Goal: Information Seeking & Learning: Learn about a topic

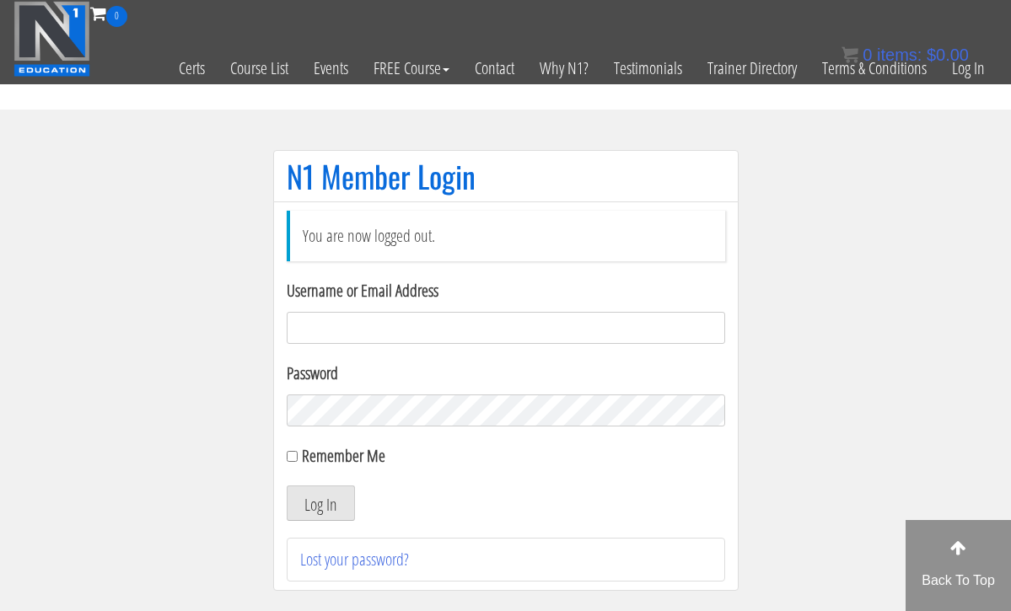
type input "[EMAIL_ADDRESS][DOMAIN_NAME]"
click at [320, 503] on button "Log In" at bounding box center [321, 503] width 68 height 35
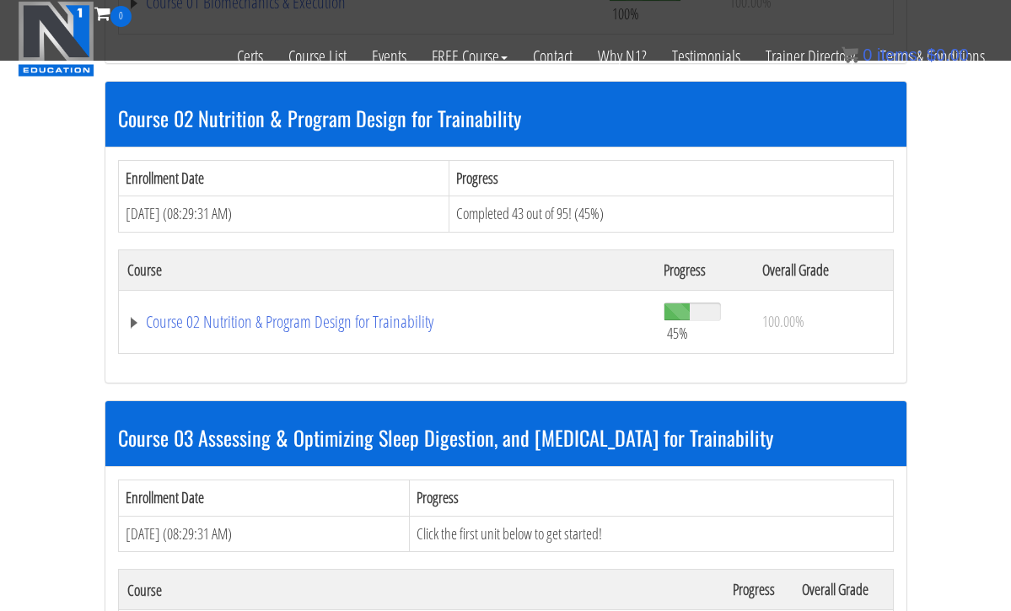
scroll to position [786, 0]
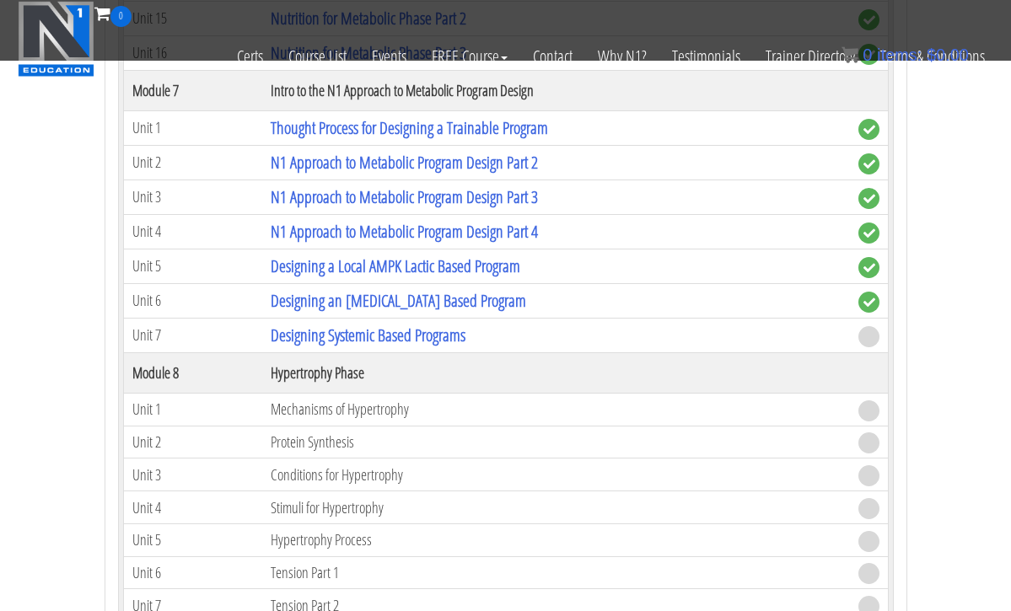
scroll to position [2597, 0]
click at [368, 325] on link "Designing Systemic Based Programs" at bounding box center [368, 334] width 195 height 23
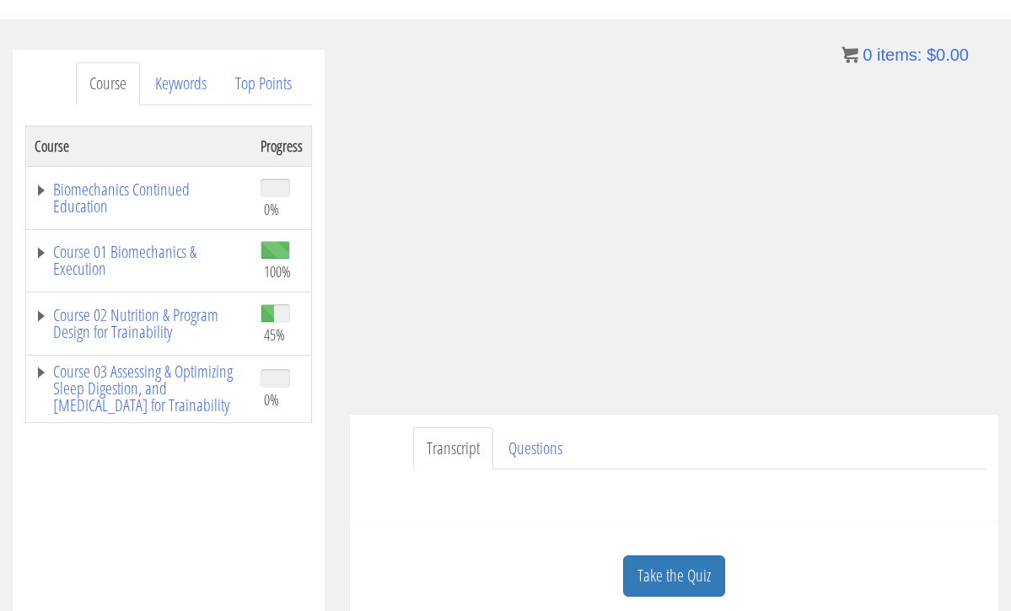
scroll to position [174, 0]
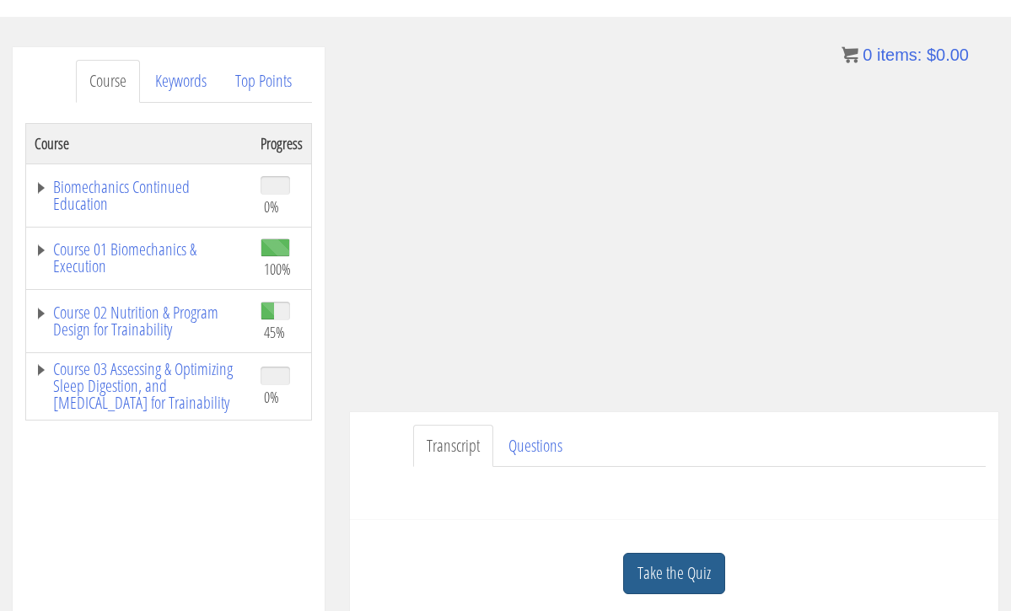
click at [689, 581] on link "Take the Quiz" at bounding box center [674, 573] width 102 height 41
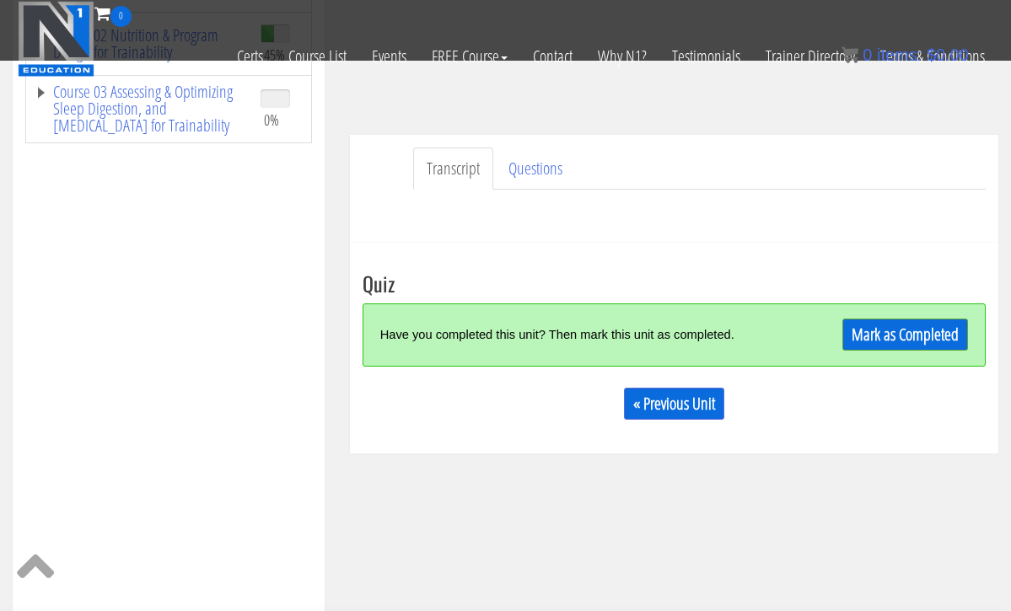
scroll to position [348, 0]
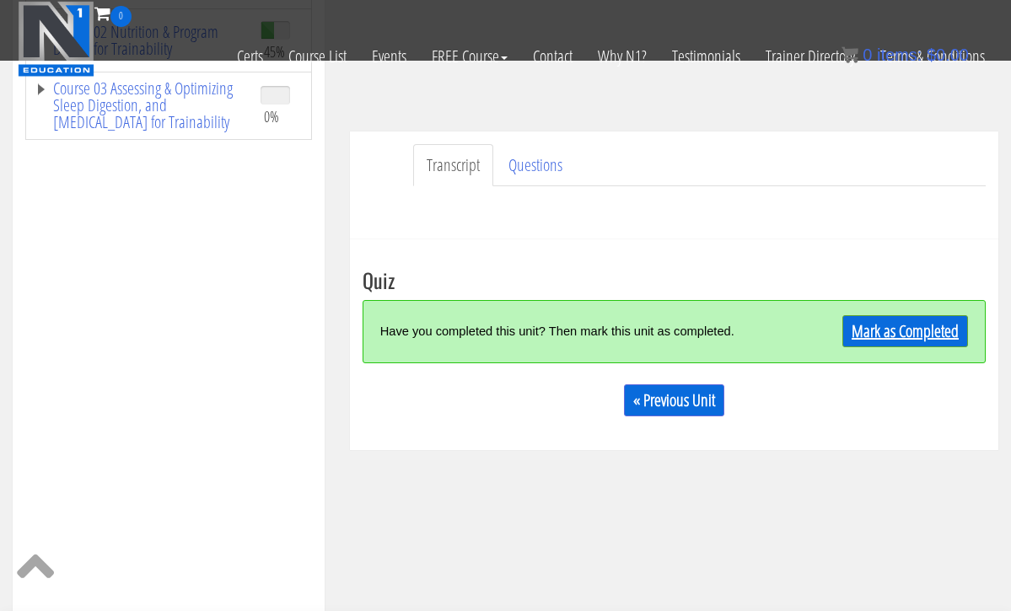
click at [939, 322] on link "Mark as Completed" at bounding box center [905, 331] width 126 height 32
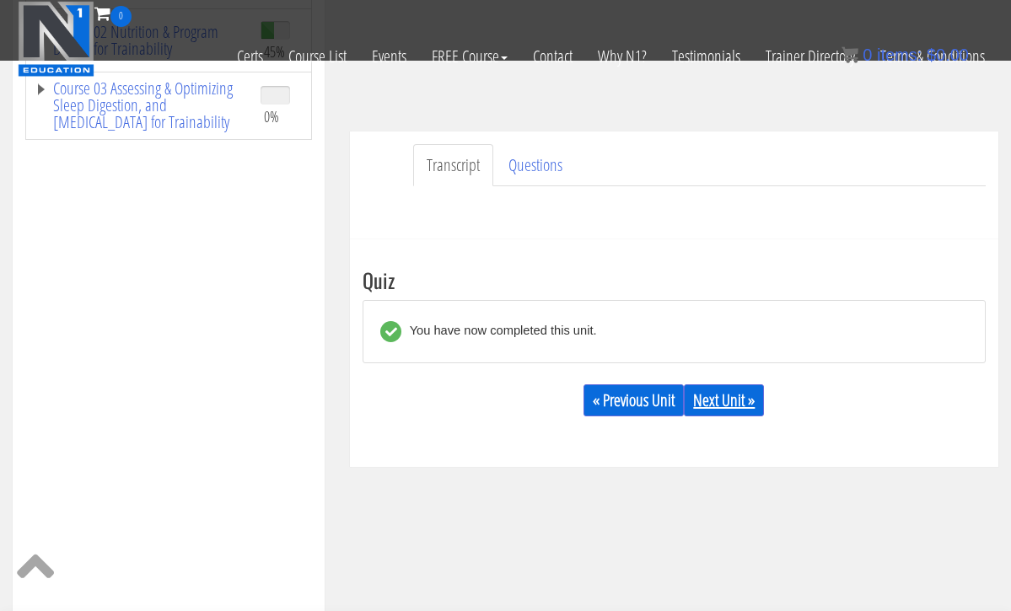
click at [705, 400] on link "Next Unit »" at bounding box center [724, 401] width 80 height 32
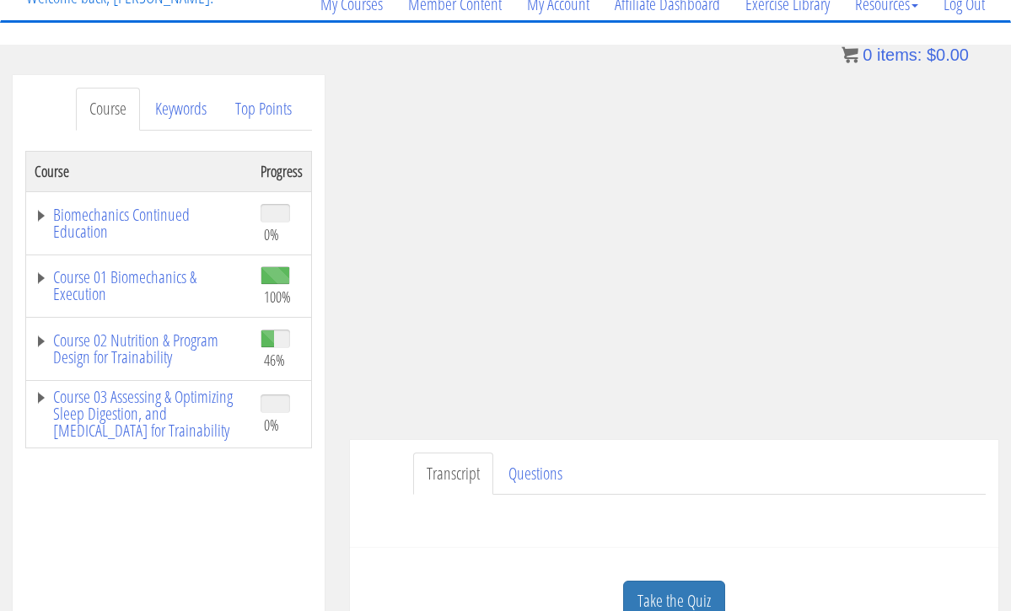
scroll to position [159, 0]
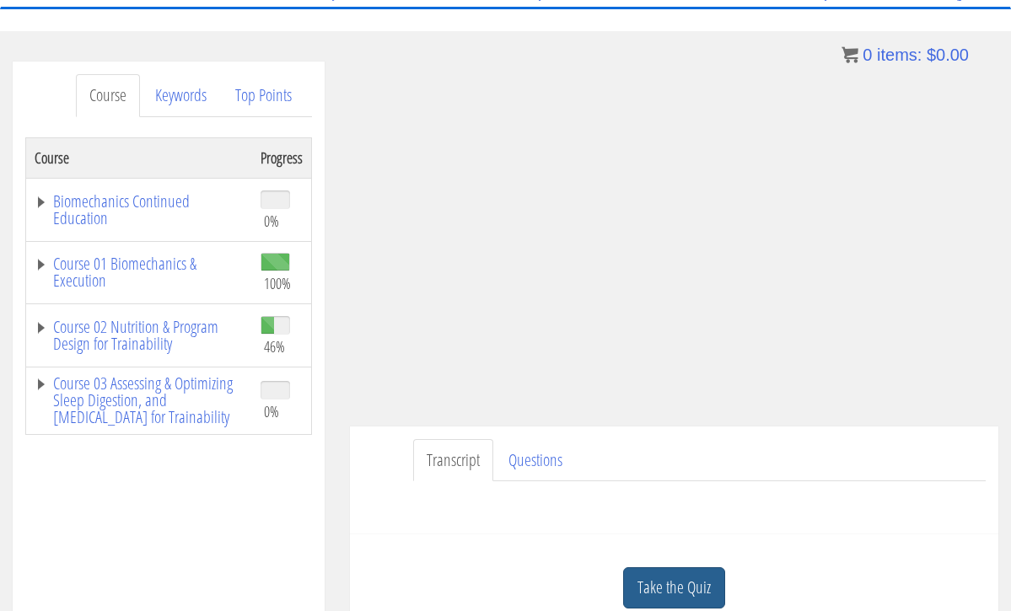
click at [647, 593] on link "Take the Quiz" at bounding box center [674, 588] width 102 height 41
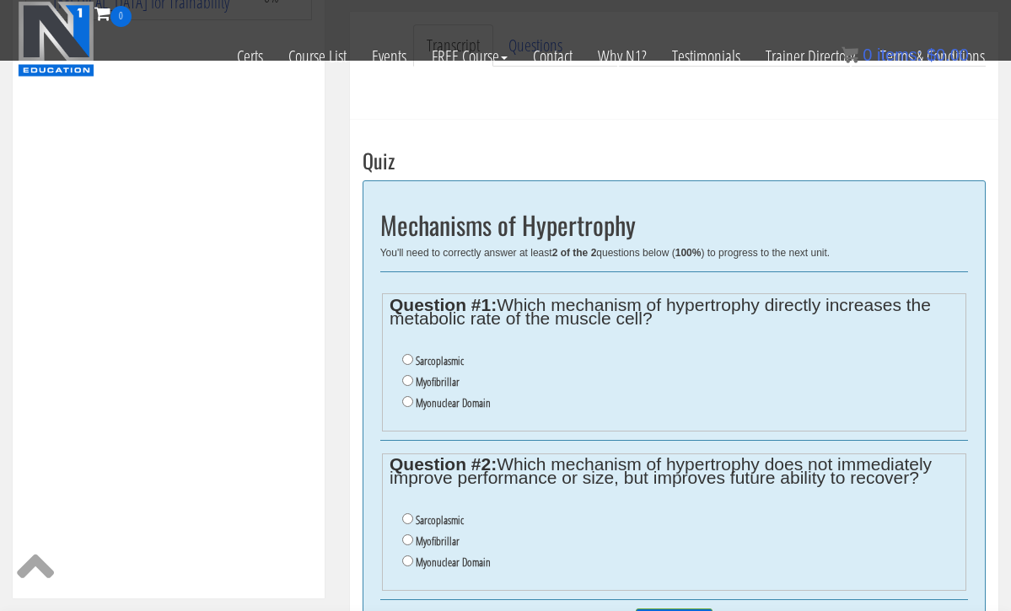
scroll to position [470, 0]
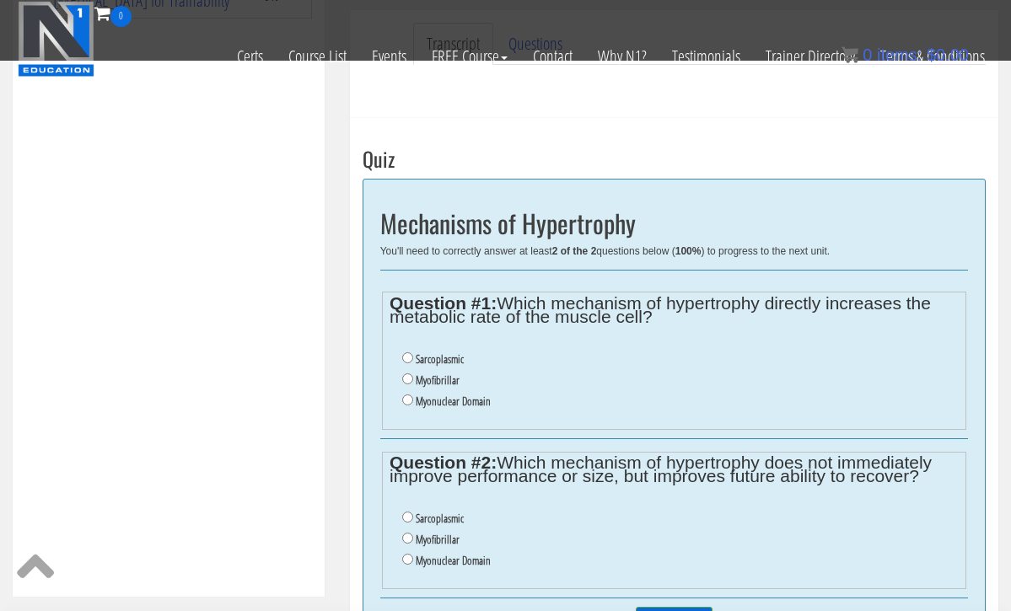
click at [407, 395] on input "Myonuclear Domain" at bounding box center [407, 400] width 11 height 11
radio input "true"
click at [407, 395] on input "Myonuclear Domain" at bounding box center [407, 400] width 11 height 11
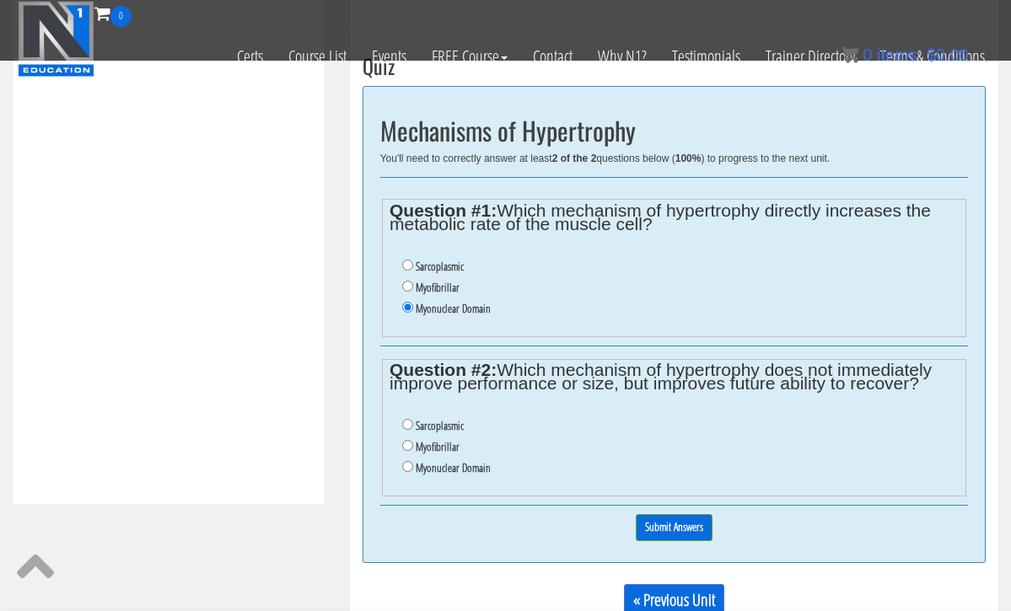
scroll to position [562, 0]
click at [409, 282] on input "Myofibrillar" at bounding box center [407, 287] width 11 height 11
radio input "true"
click at [406, 420] on input "Sarcoplasmic" at bounding box center [407, 425] width 11 height 11
radio input "true"
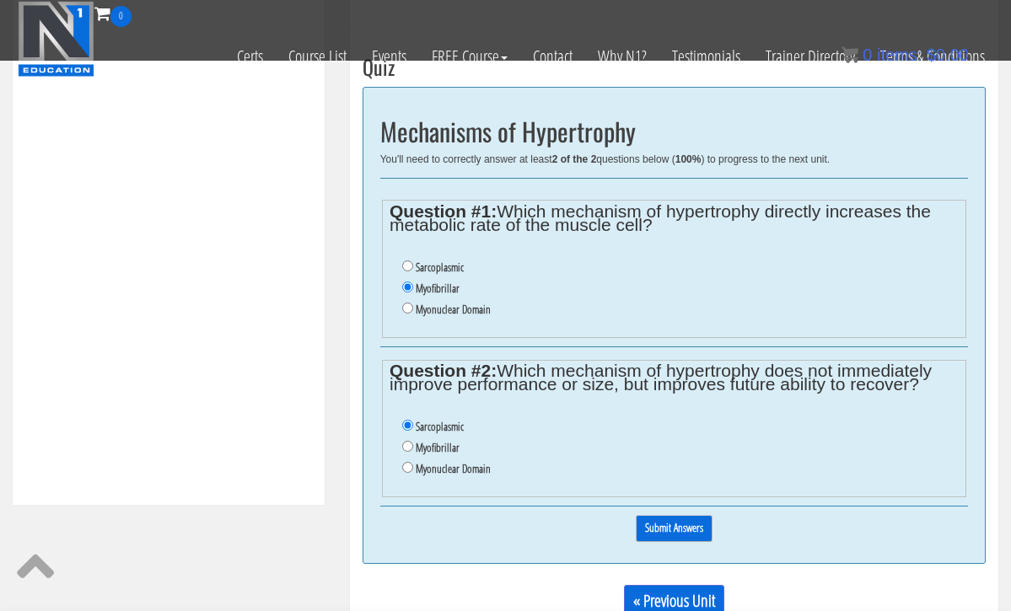
click at [657, 516] on input "Submit Answers" at bounding box center [674, 528] width 77 height 26
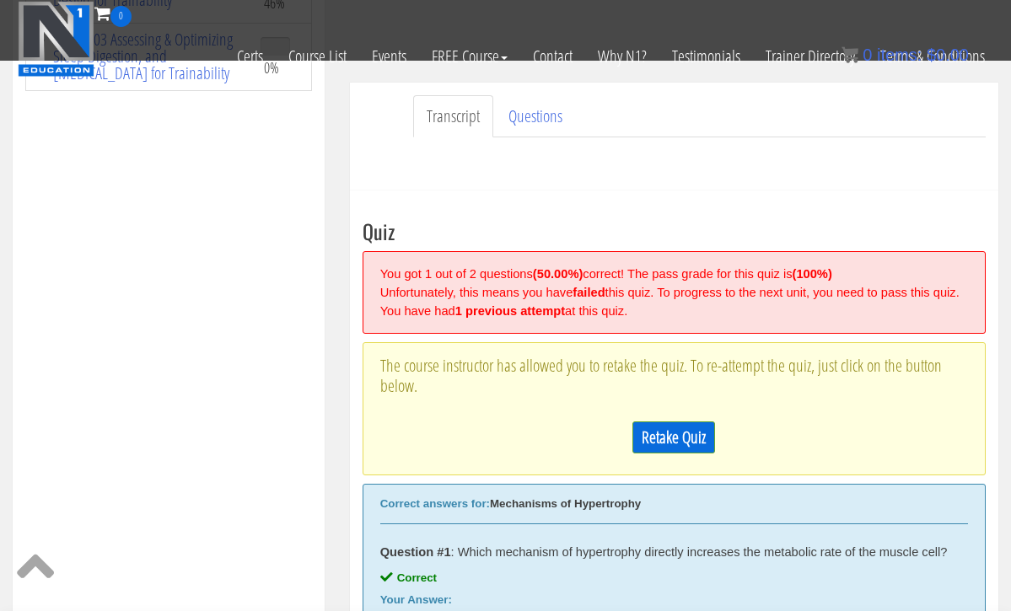
scroll to position [444, 0]
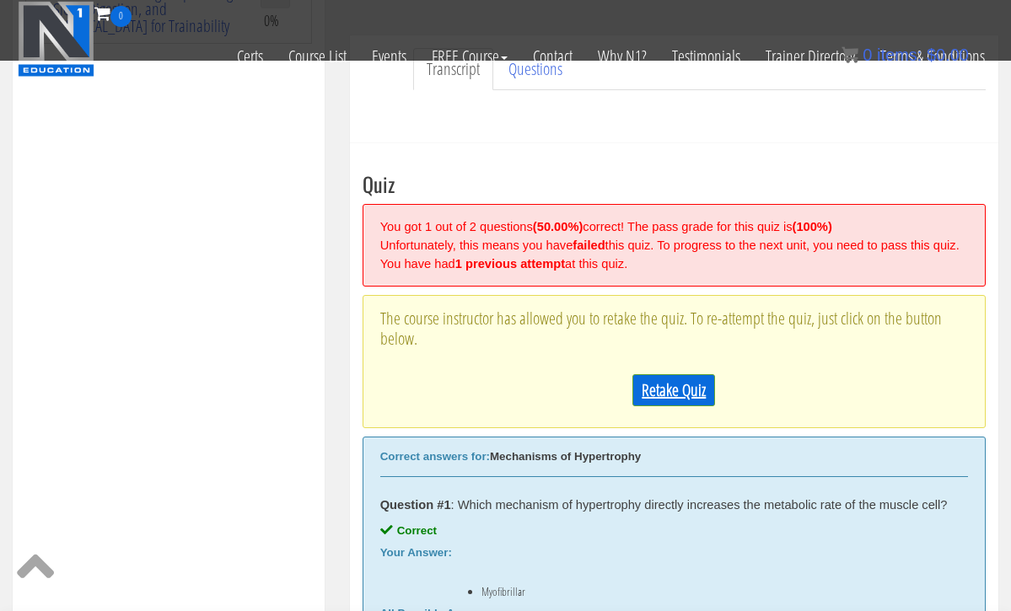
click at [682, 404] on link "Retake Quiz" at bounding box center [673, 390] width 83 height 32
click at [0, 0] on div at bounding box center [0, 0] width 0 height 0
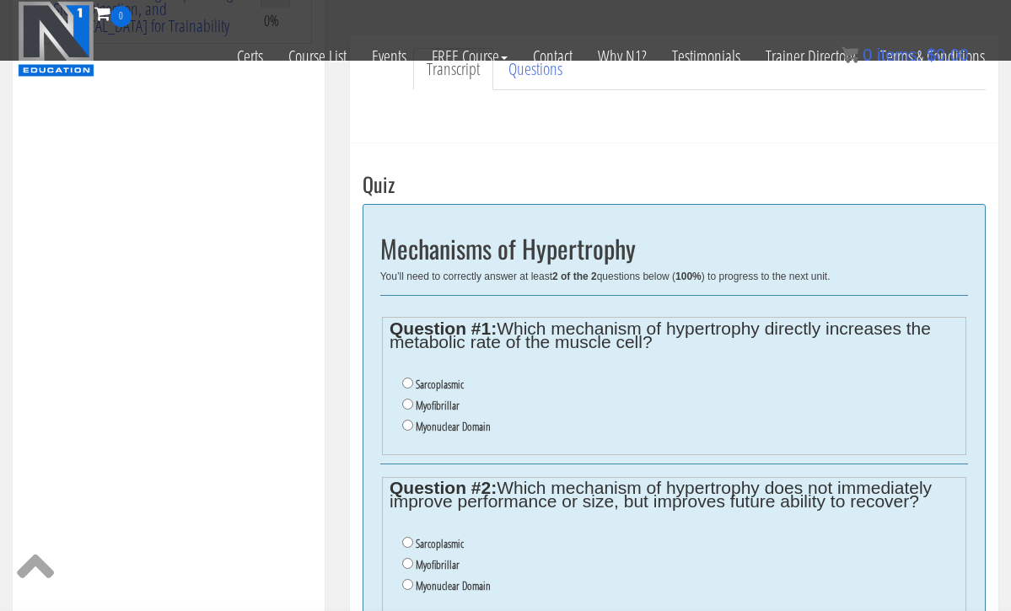
click at [409, 399] on input "Myofibrillar" at bounding box center [407, 404] width 11 height 11
radio input "true"
click at [409, 399] on input "Myofibrillar" at bounding box center [407, 404] width 11 height 11
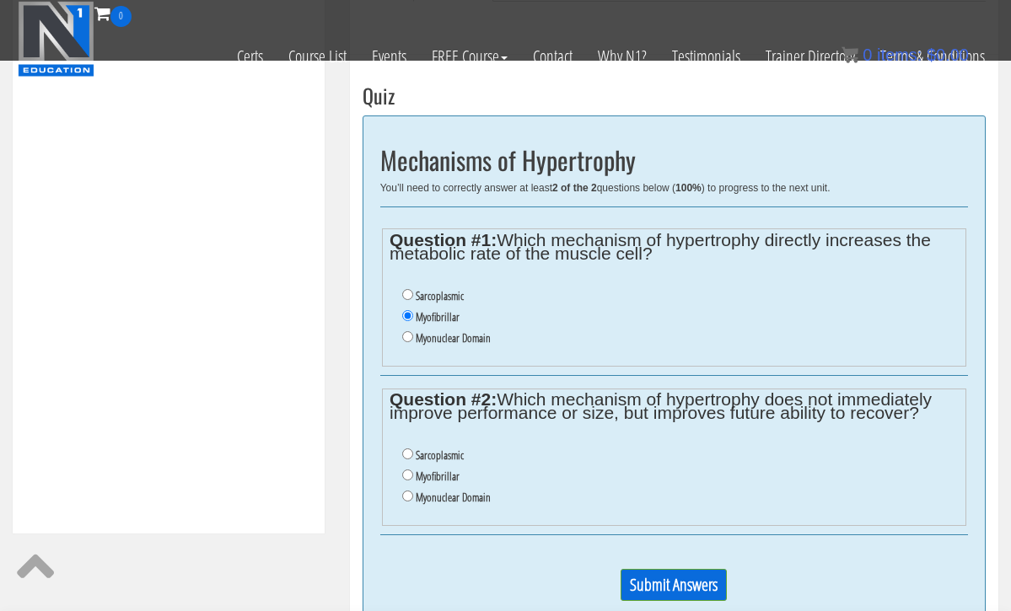
scroll to position [550, 0]
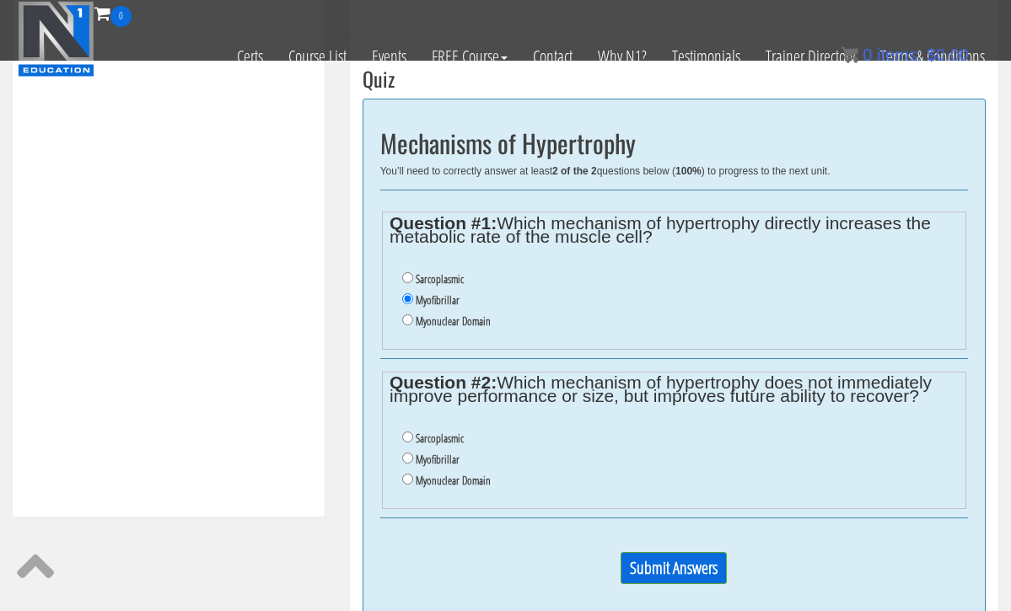
click at [408, 474] on input "Myonuclear Domain" at bounding box center [407, 479] width 11 height 11
radio input "true"
drag, startPoint x: 666, startPoint y: 547, endPoint x: 656, endPoint y: 548, distance: 10.2
click at [656, 552] on input "Submit Answers" at bounding box center [674, 568] width 106 height 32
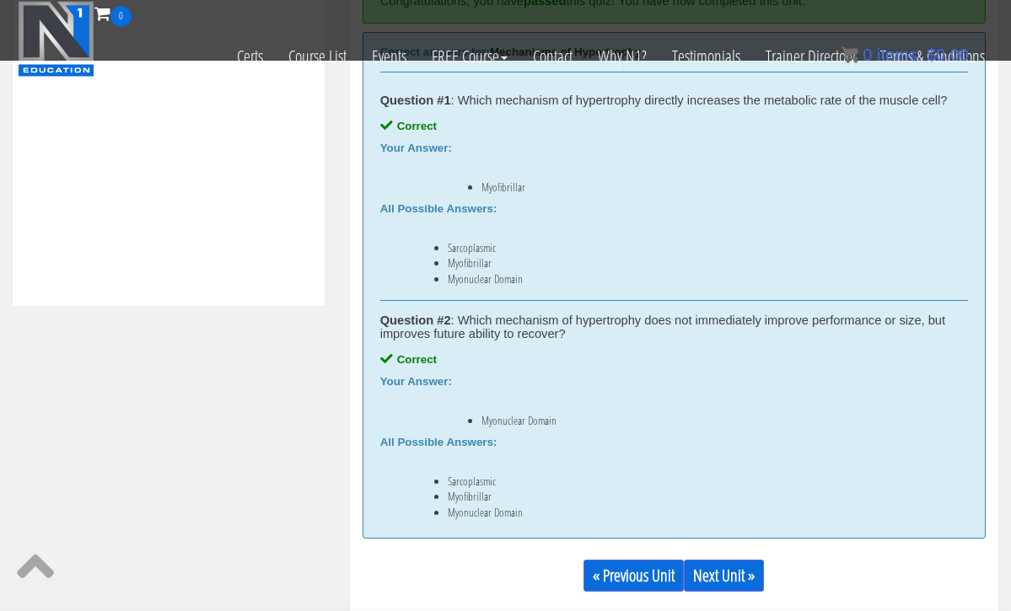
scroll to position [762, 0]
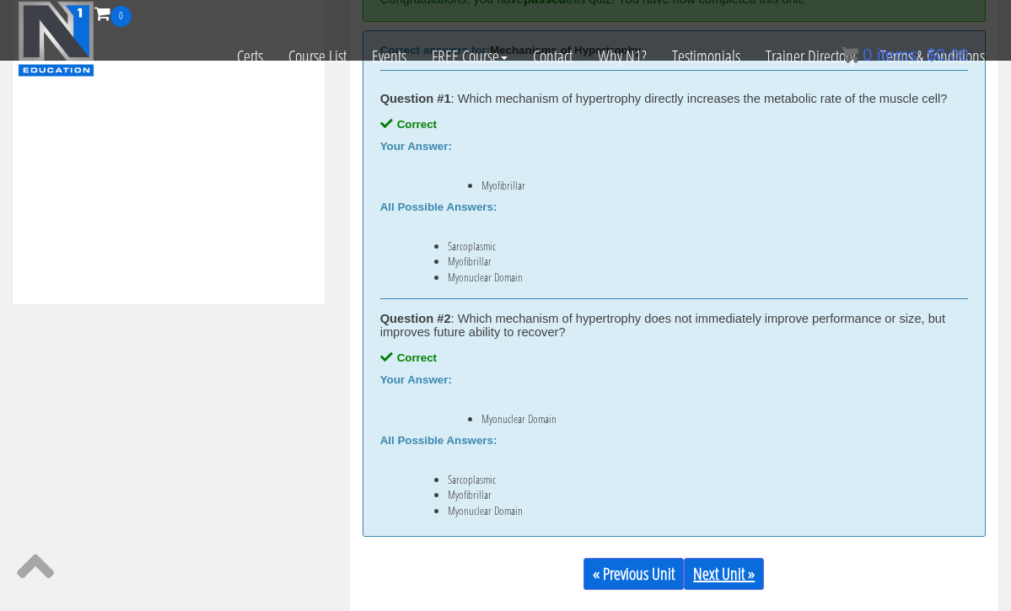
click at [733, 578] on link "Next Unit »" at bounding box center [724, 574] width 80 height 32
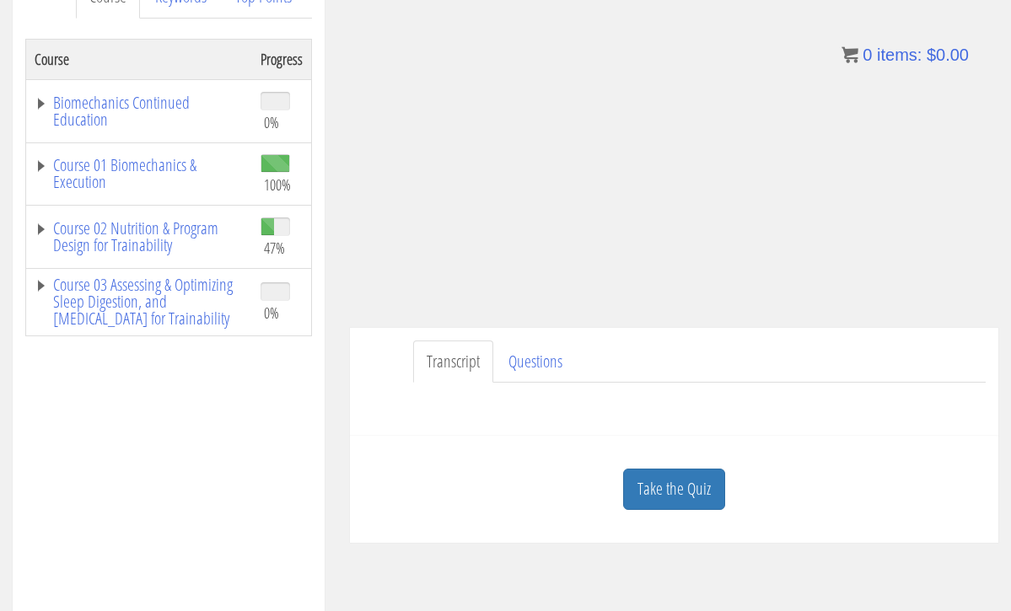
scroll to position [262, 0]
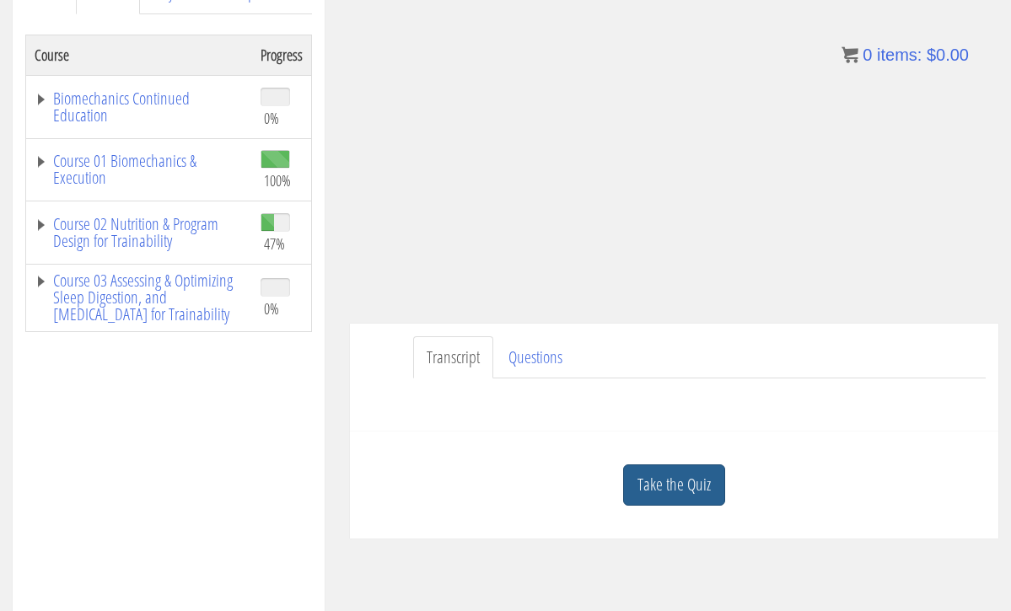
click at [691, 488] on link "Take the Quiz" at bounding box center [674, 485] width 102 height 41
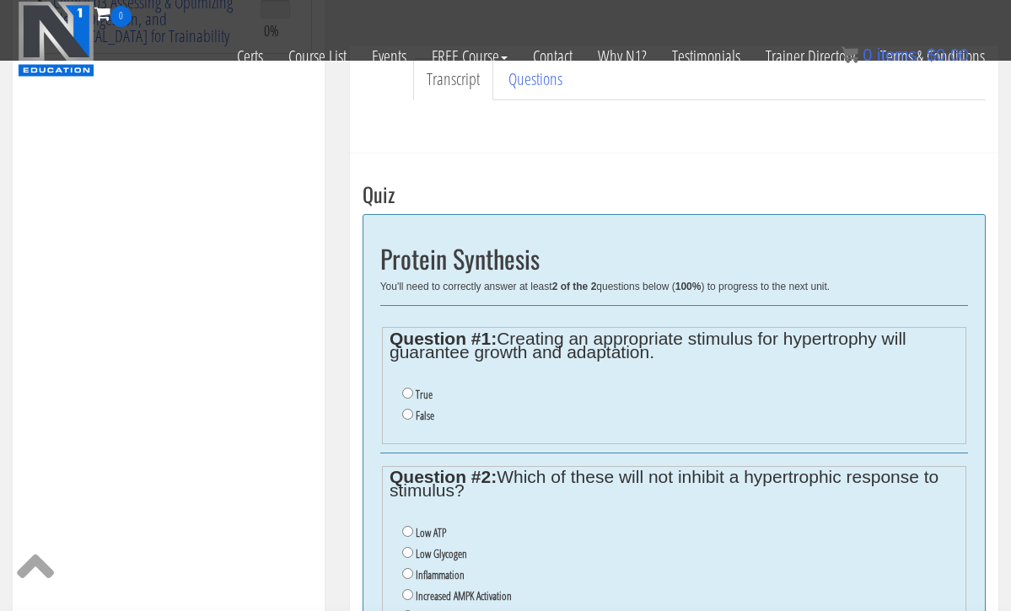
scroll to position [439, 0]
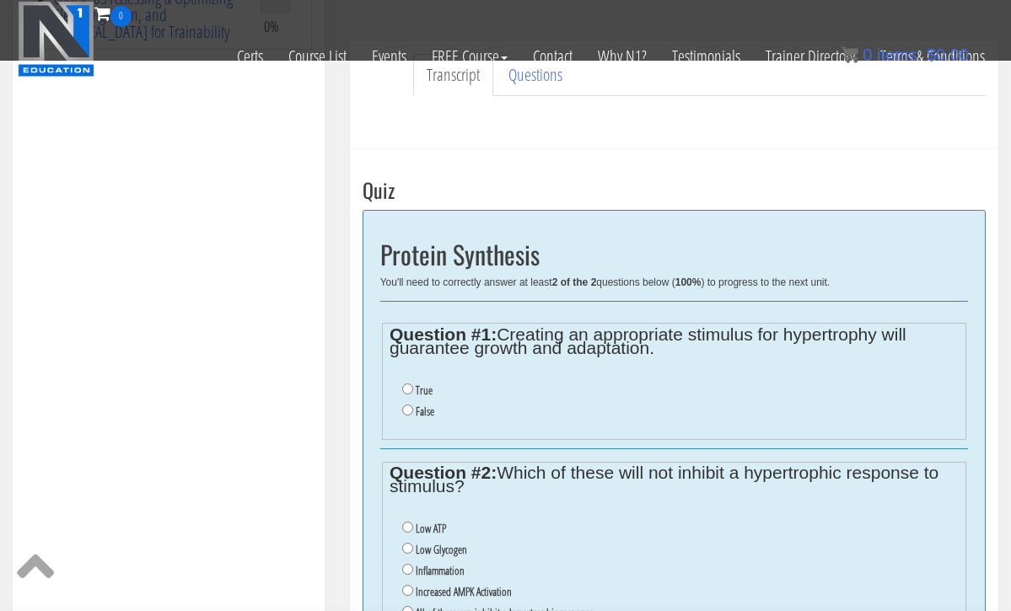
click at [406, 405] on input "False" at bounding box center [407, 410] width 11 height 11
radio input "true"
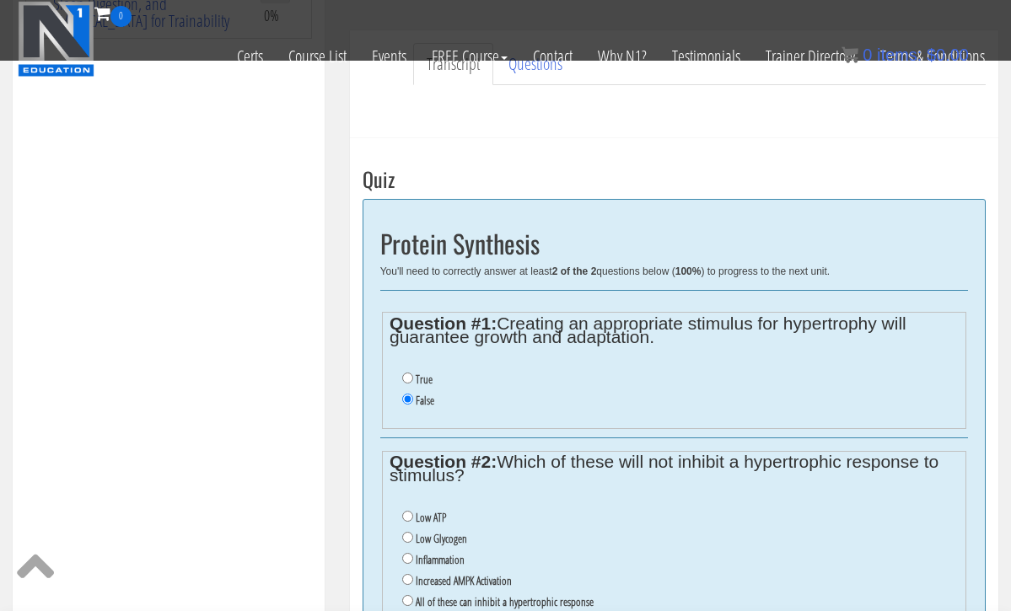
scroll to position [595, 0]
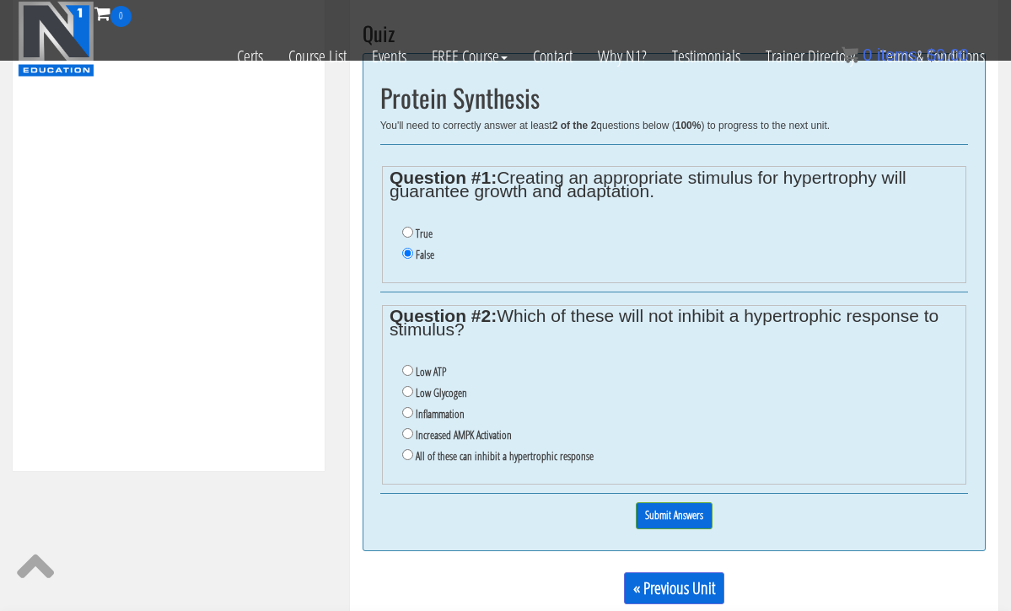
click at [409, 428] on input "Increased AMPK Activation" at bounding box center [407, 433] width 11 height 11
radio input "true"
click at [409, 428] on input "Increased AMPK Activation" at bounding box center [407, 433] width 11 height 11
click at [408, 449] on input "All of these can inhibit a hypertrophic response" at bounding box center [407, 454] width 11 height 11
radio input "true"
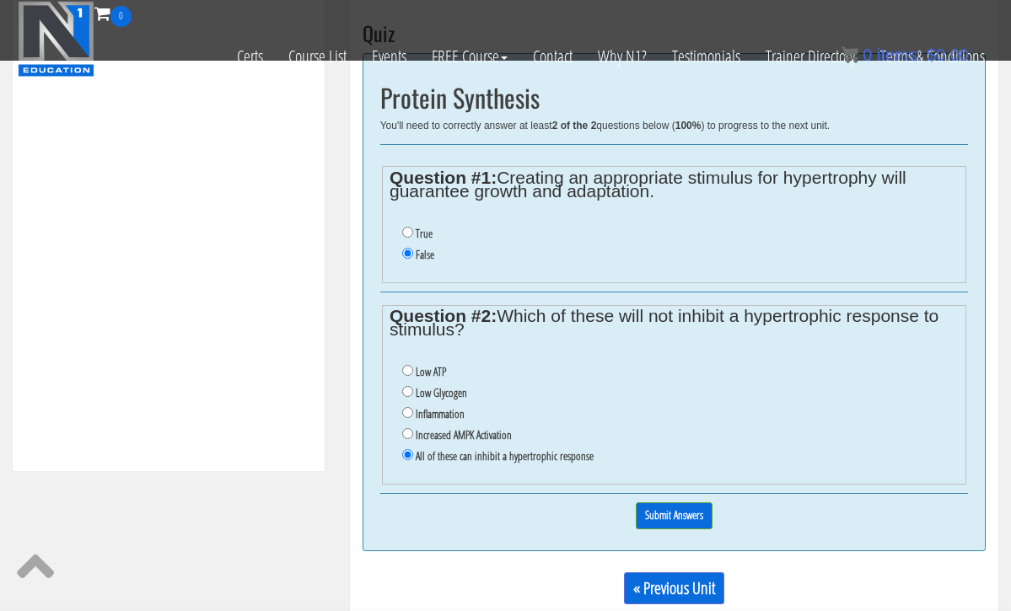
click at [408, 449] on input "All of these can inhibit a hypertrophic response" at bounding box center [407, 454] width 11 height 11
click at [656, 503] on input "Submit Answers" at bounding box center [674, 516] width 77 height 26
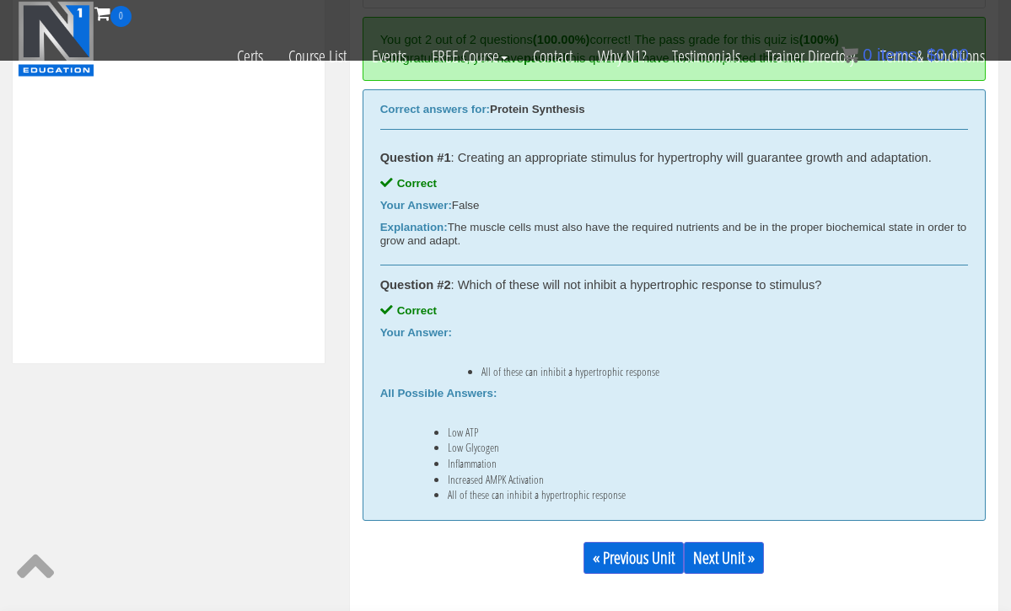
scroll to position [703, 0]
click at [727, 549] on link "Next Unit »" at bounding box center [724, 558] width 80 height 32
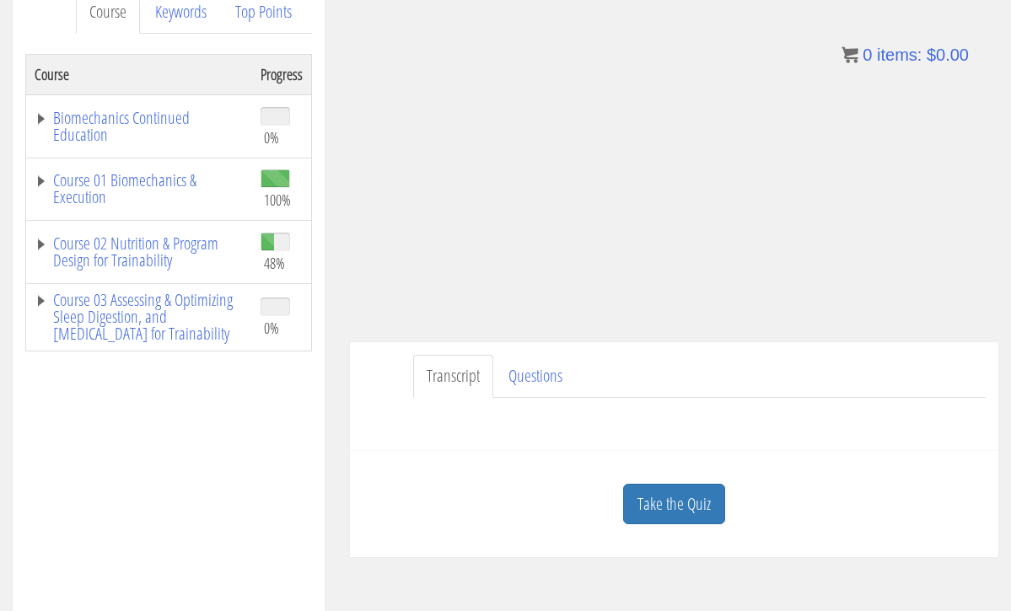
scroll to position [256, 0]
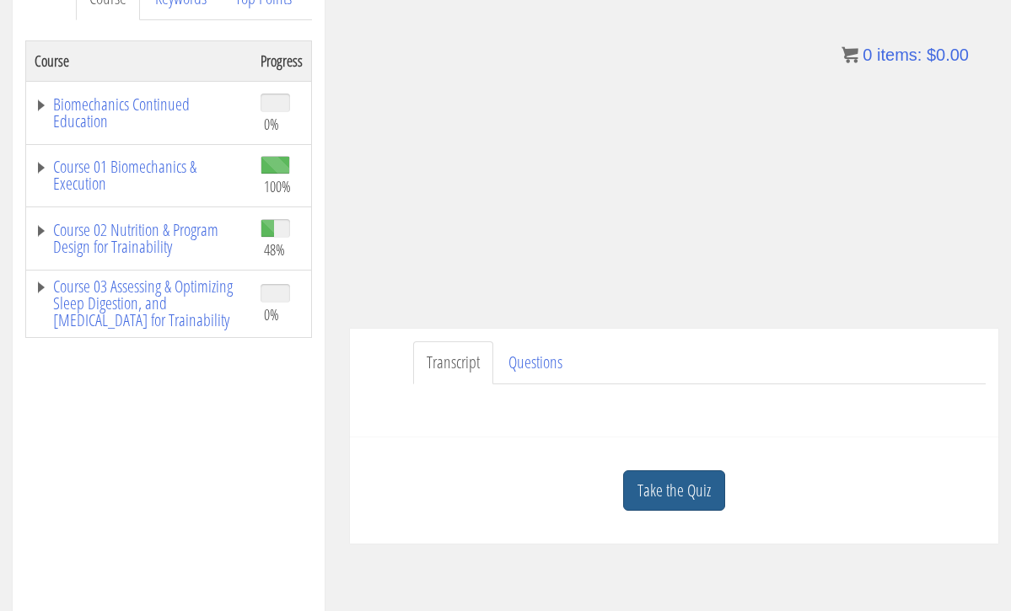
click at [663, 487] on link "Take the Quiz" at bounding box center [674, 491] width 102 height 41
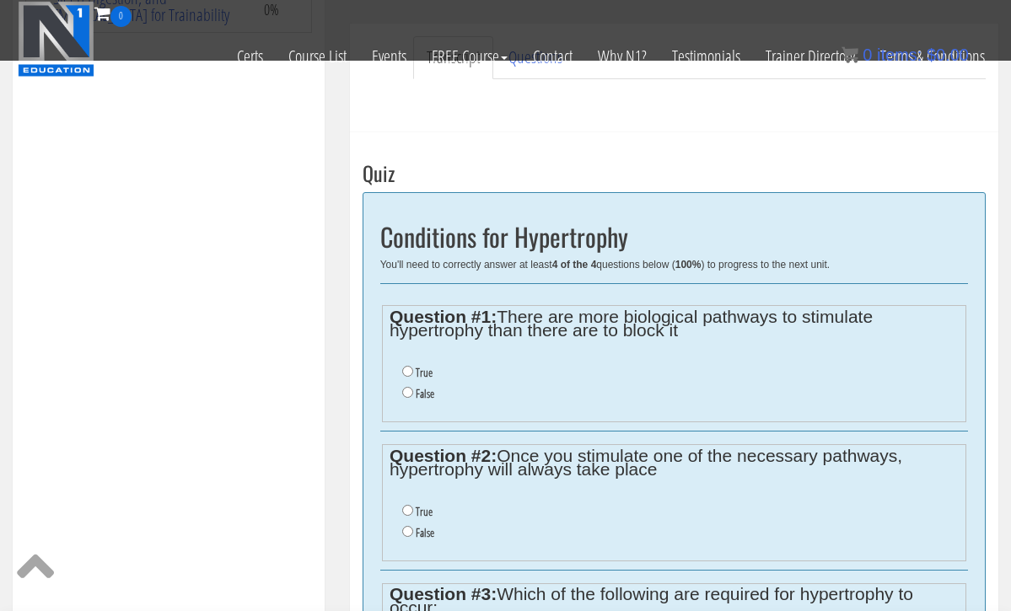
scroll to position [455, 0]
click at [408, 388] on input "False" at bounding box center [407, 393] width 11 height 11
radio input "true"
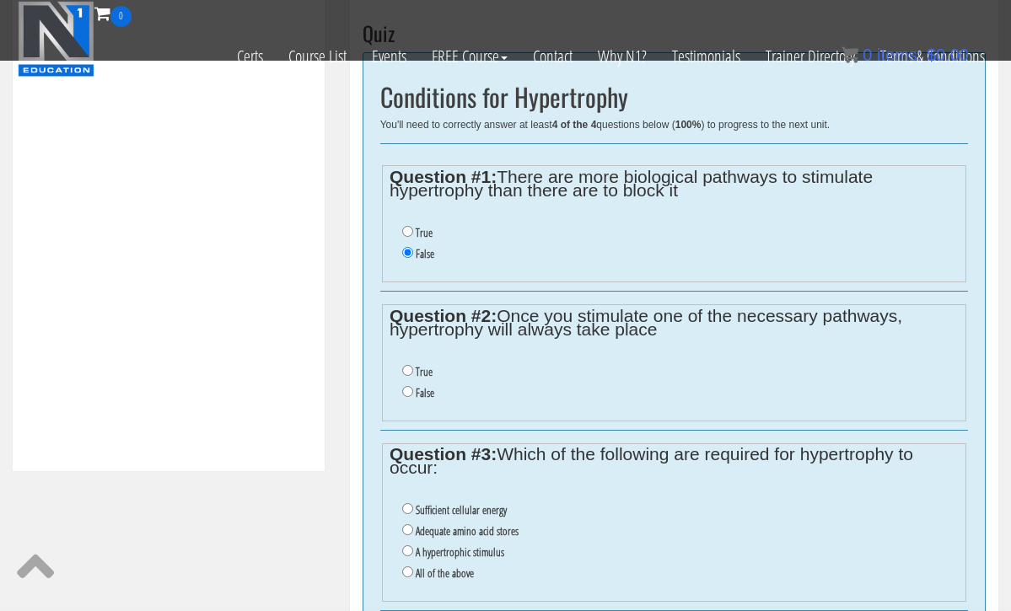
scroll to position [593, 0]
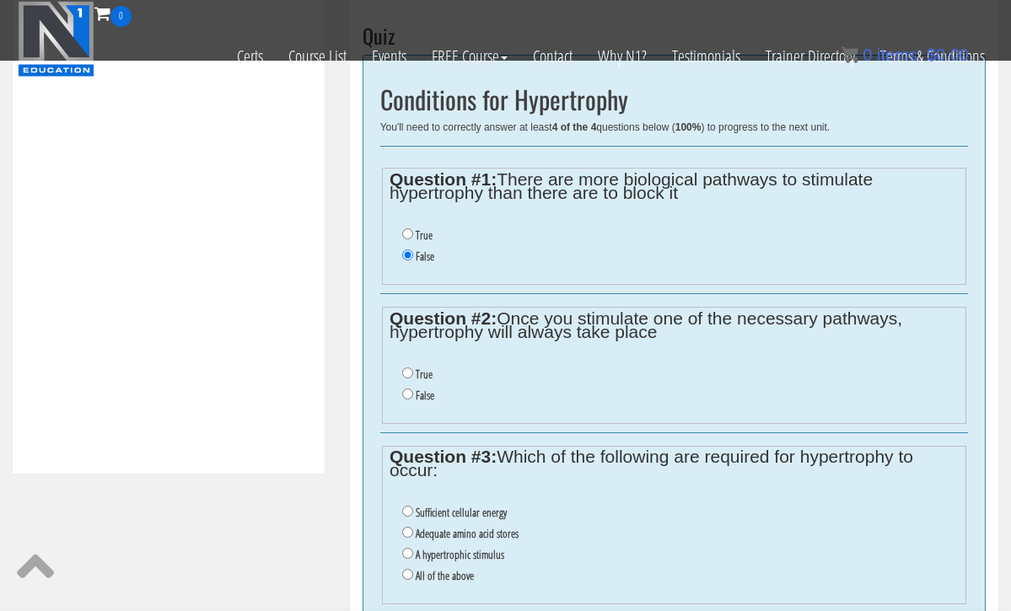
click at [409, 389] on input "False" at bounding box center [407, 394] width 11 height 11
radio input "true"
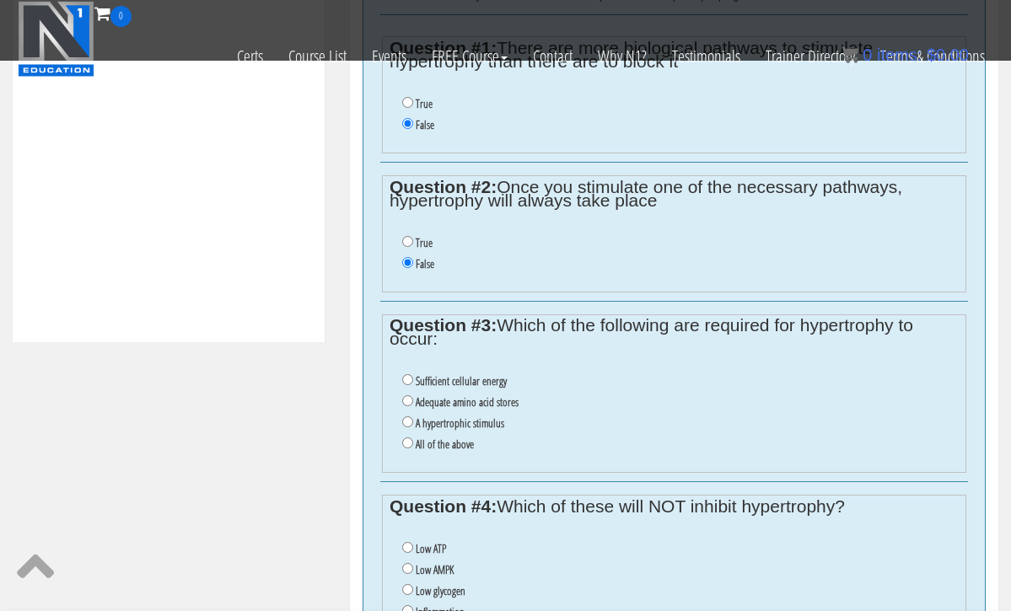
scroll to position [745, 0]
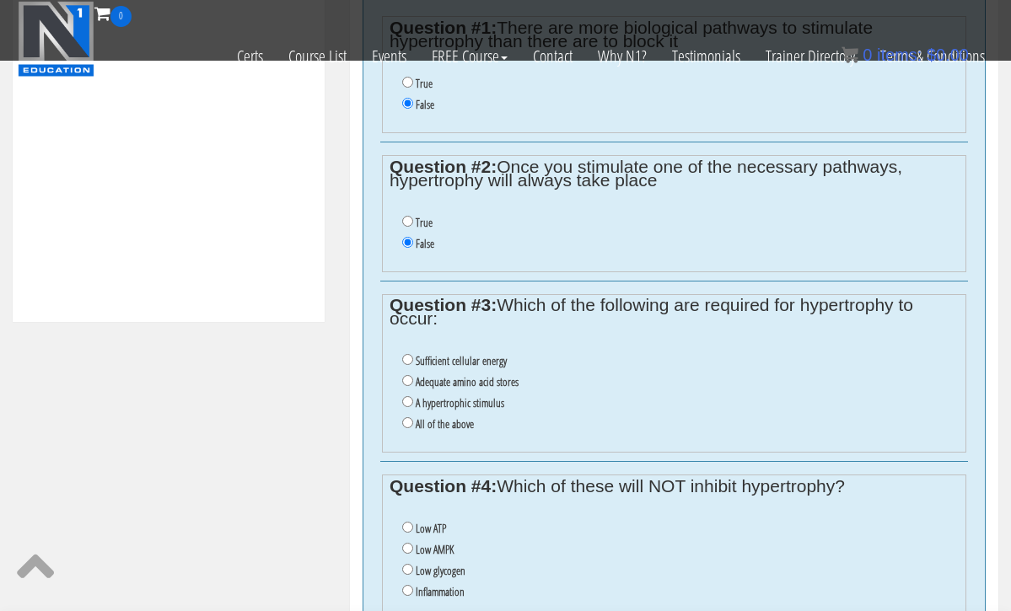
click at [408, 417] on input "All of the above" at bounding box center [407, 422] width 11 height 11
radio input "true"
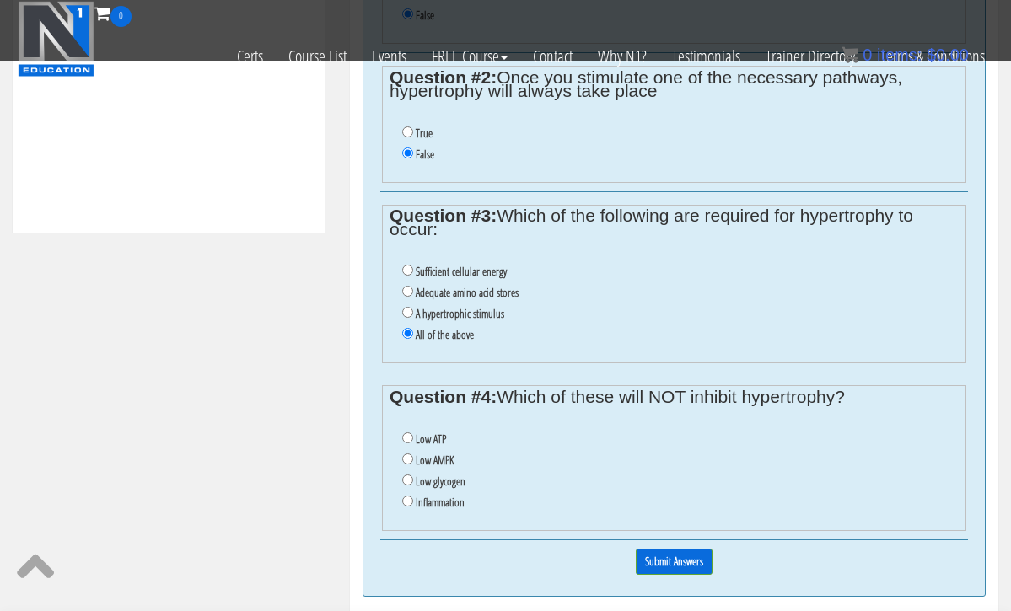
scroll to position [838, 0]
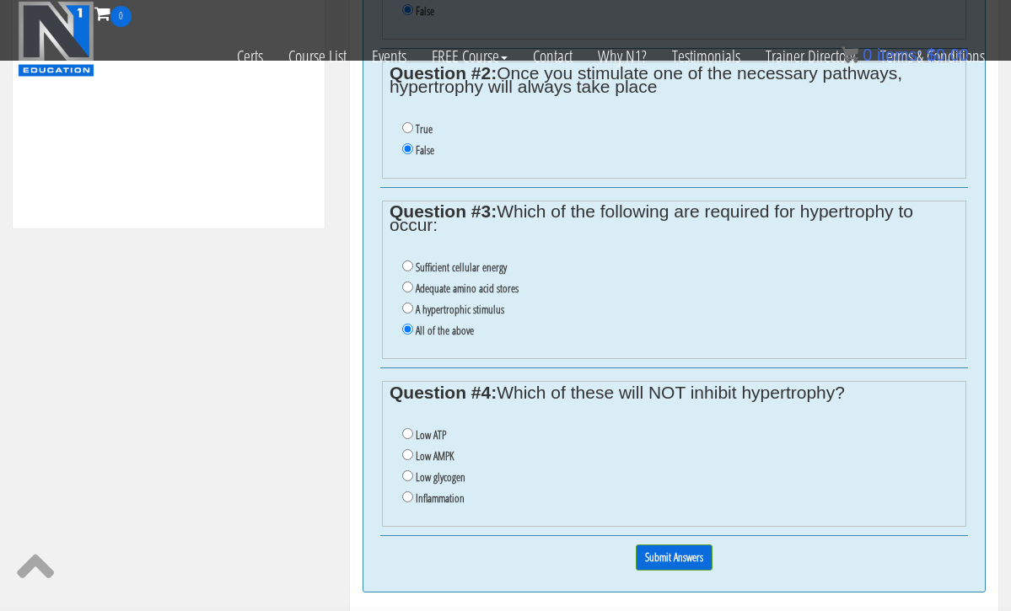
click at [406, 449] on input "Low AMPK" at bounding box center [407, 454] width 11 height 11
radio input "true"
click at [652, 545] on input "Submit Answers" at bounding box center [674, 558] width 77 height 26
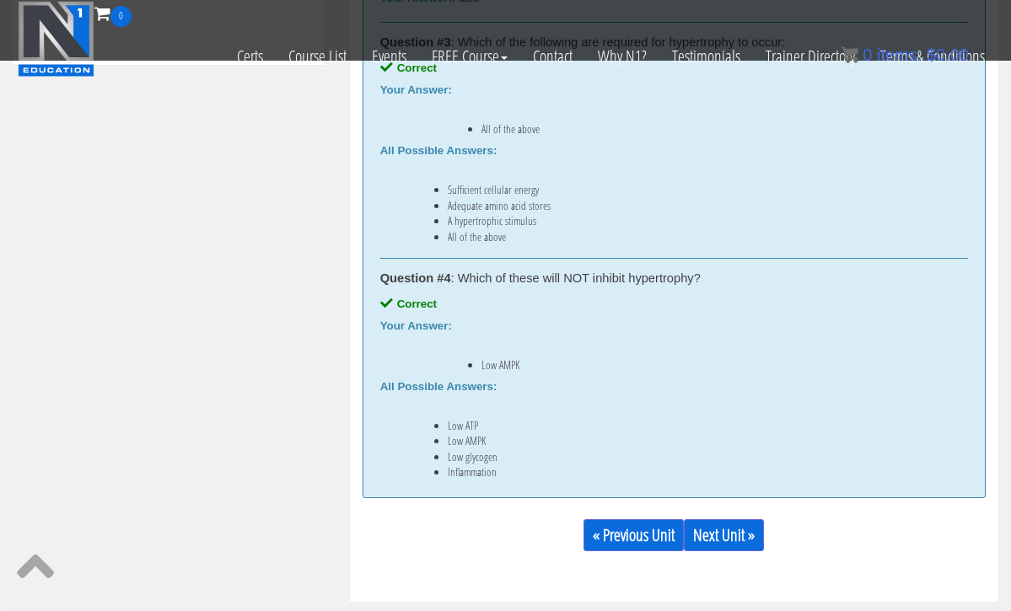
scroll to position [998, 0]
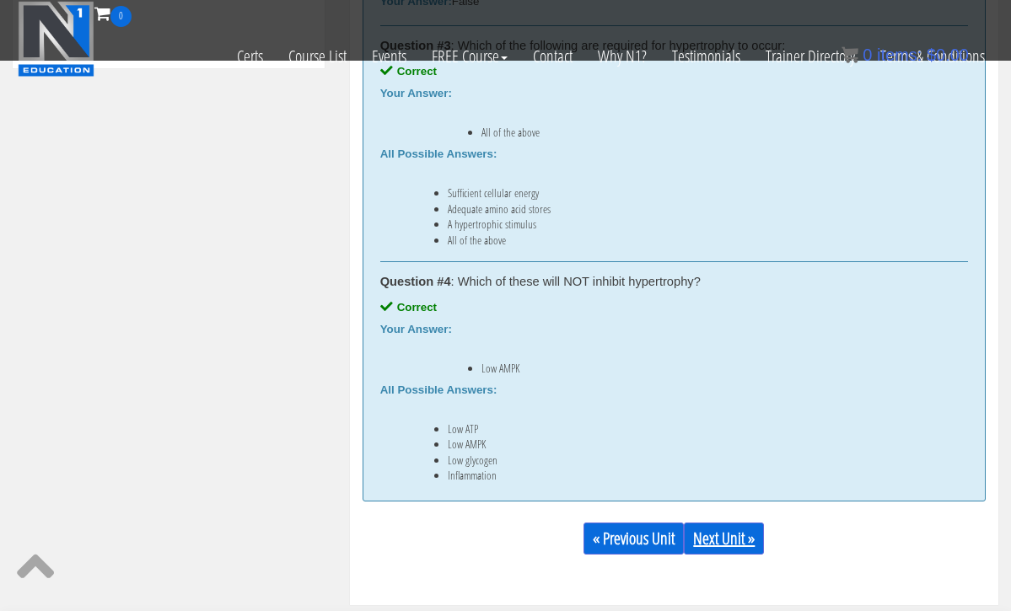
click at [726, 543] on link "Next Unit »" at bounding box center [724, 539] width 80 height 32
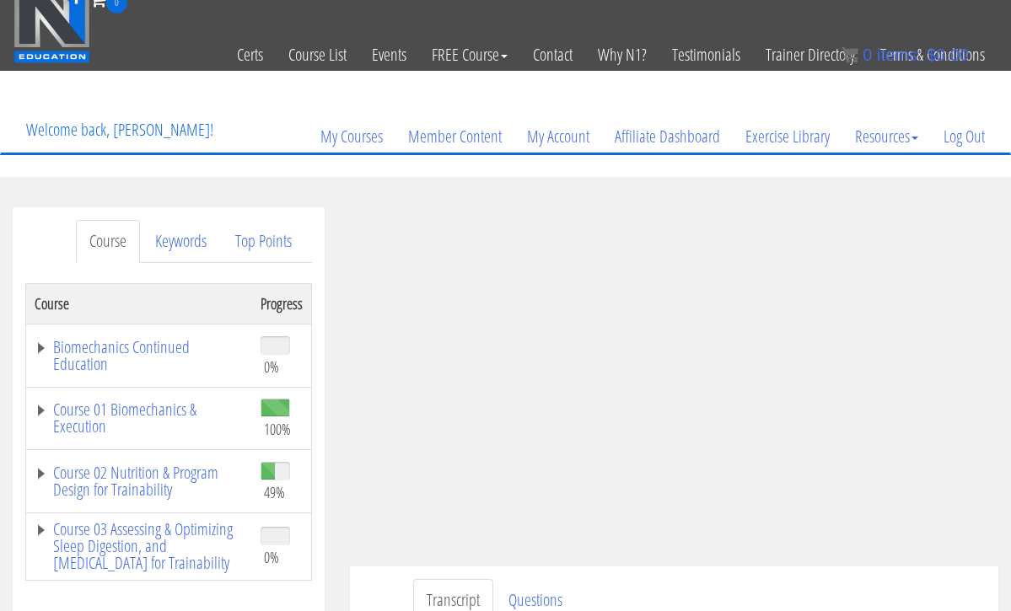
scroll to position [17, 0]
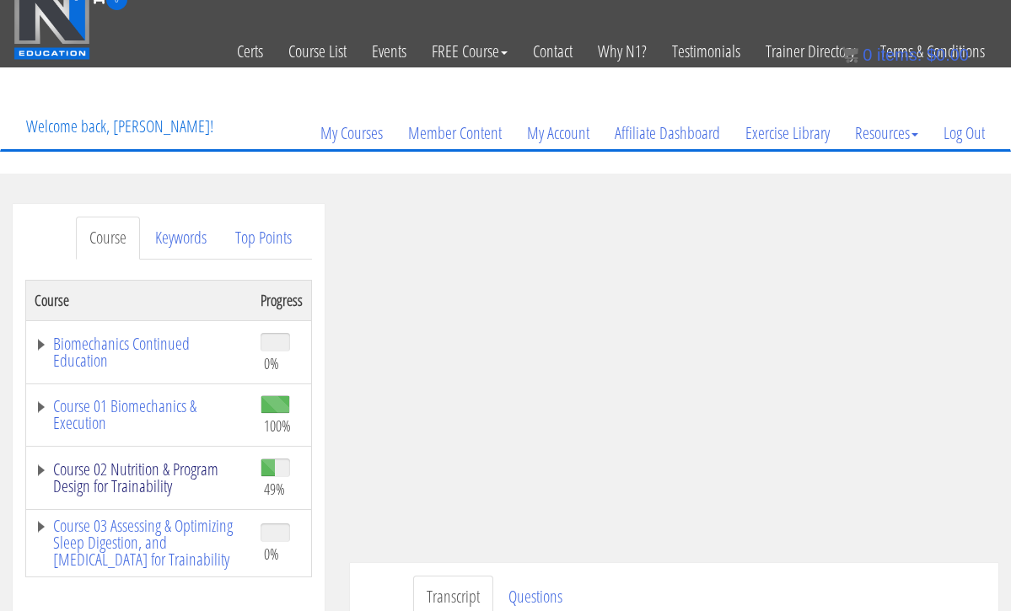
click at [136, 474] on link "Course 02 Nutrition & Program Design for Trainability" at bounding box center [139, 478] width 209 height 34
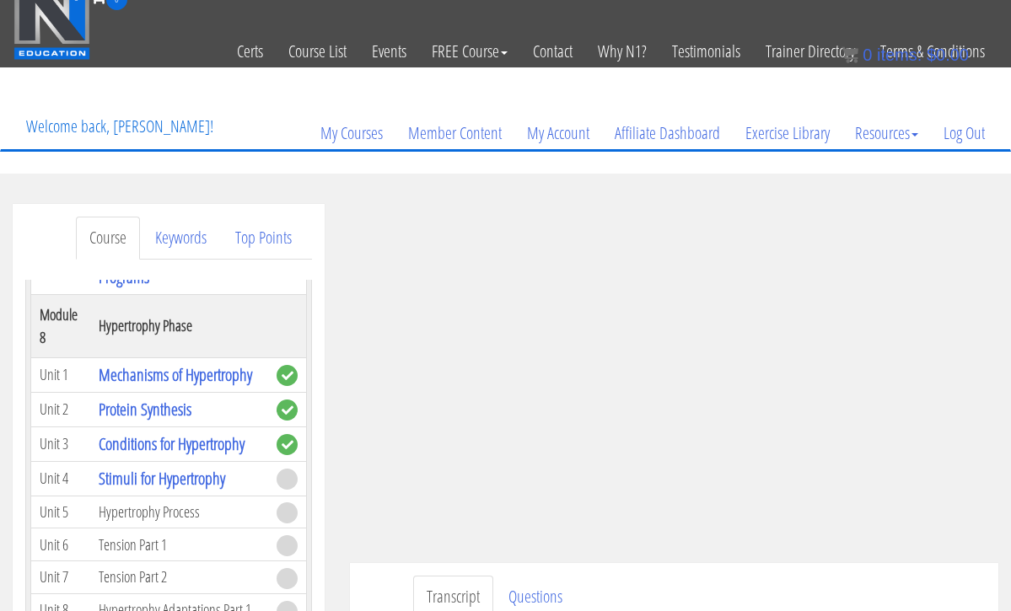
scroll to position [3083, 0]
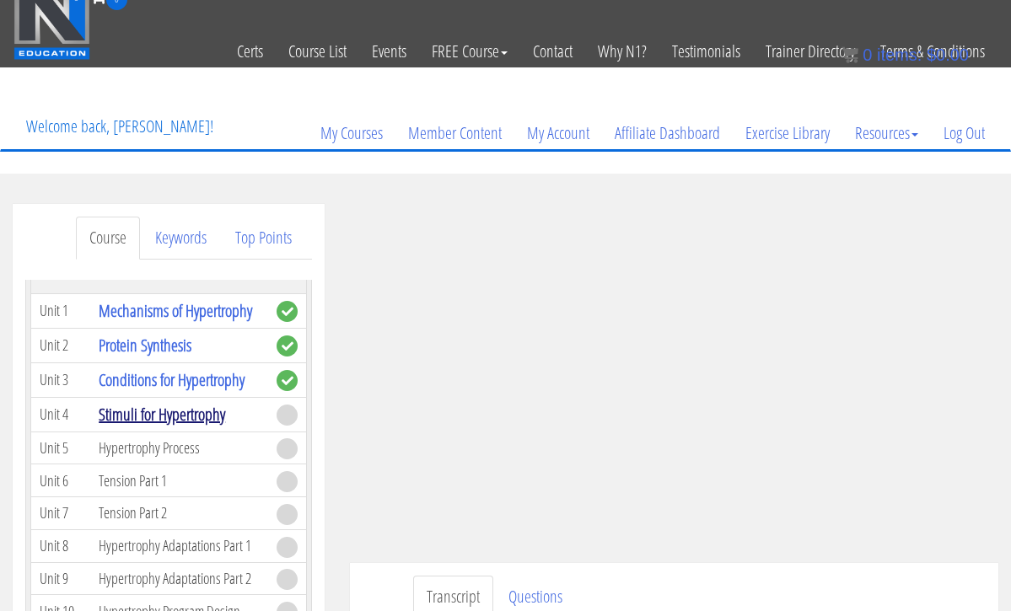
click at [172, 403] on link "Stimuli for Hypertrophy" at bounding box center [162, 414] width 126 height 23
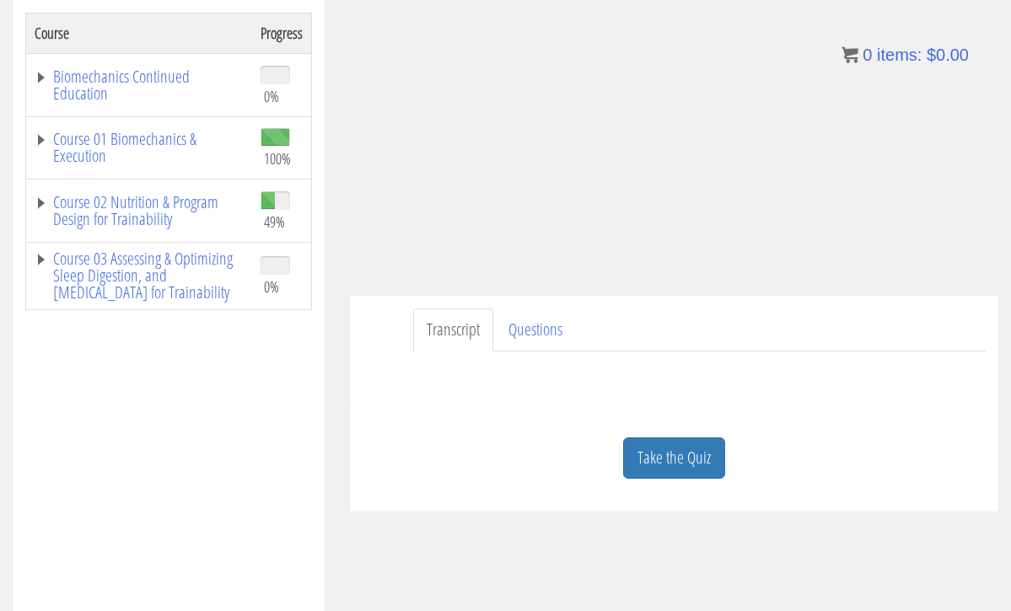
scroll to position [281, 0]
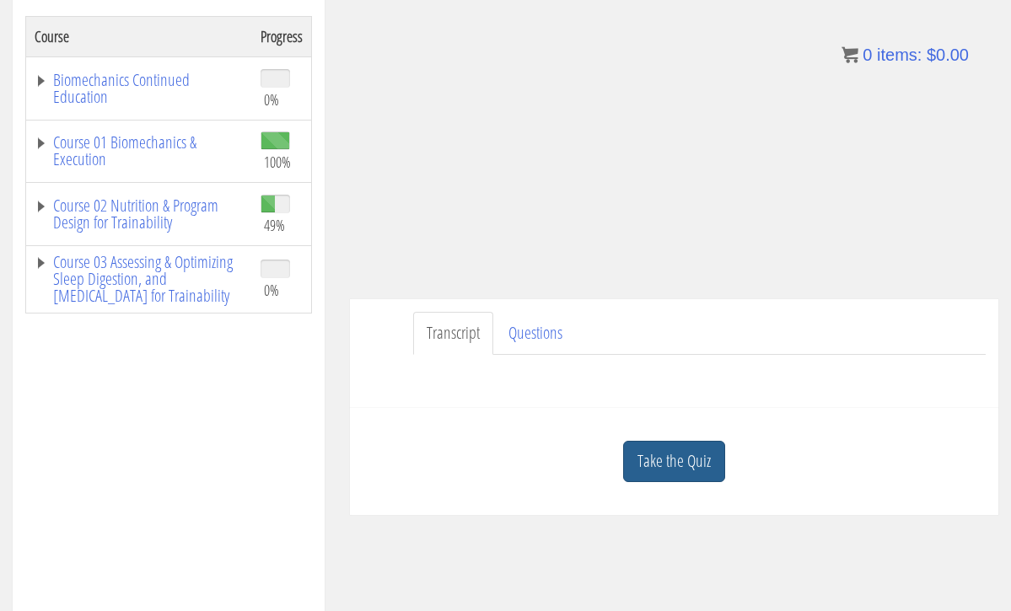
click at [659, 455] on link "Take the Quiz" at bounding box center [674, 461] width 102 height 41
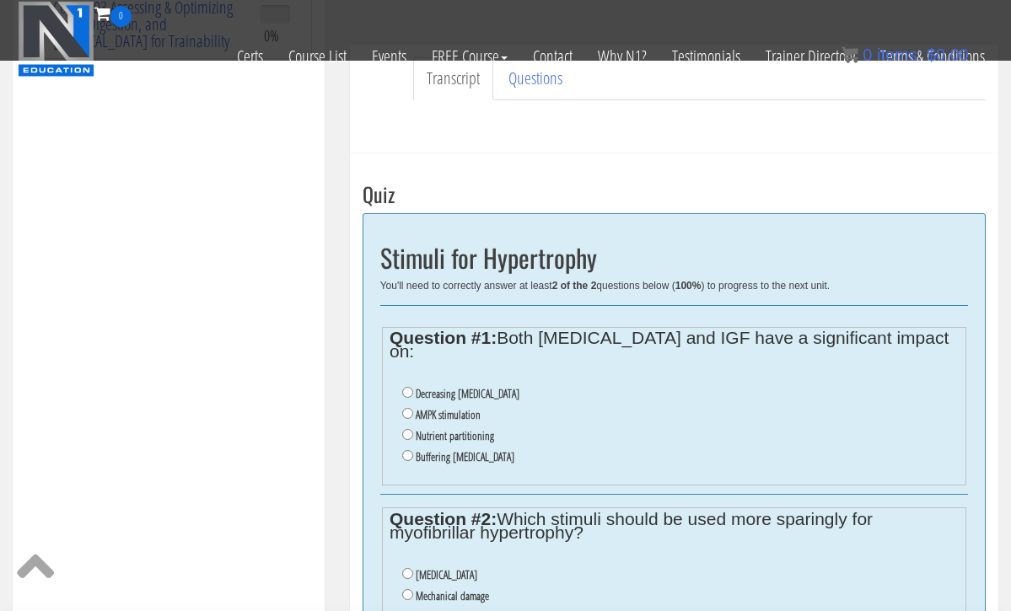
scroll to position [455, 0]
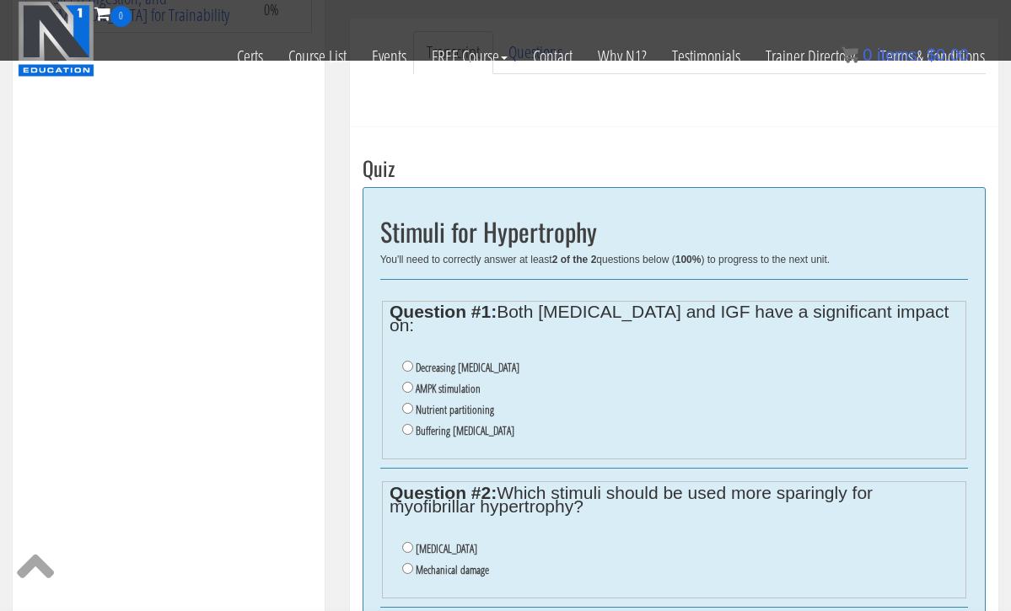
click at [408, 403] on input "Nutrient partitioning" at bounding box center [407, 408] width 11 height 11
radio input "true"
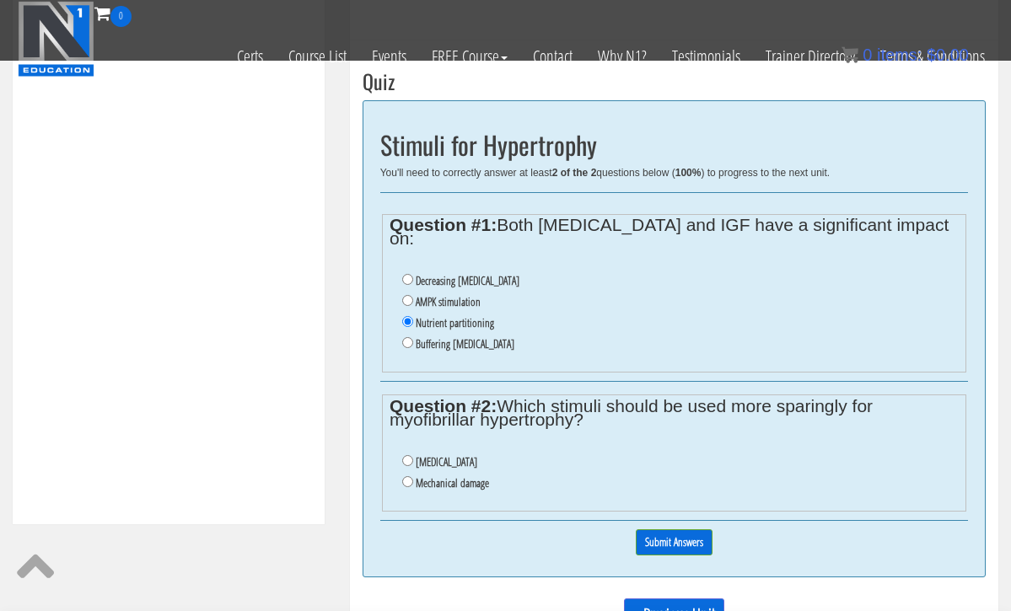
scroll to position [557, 0]
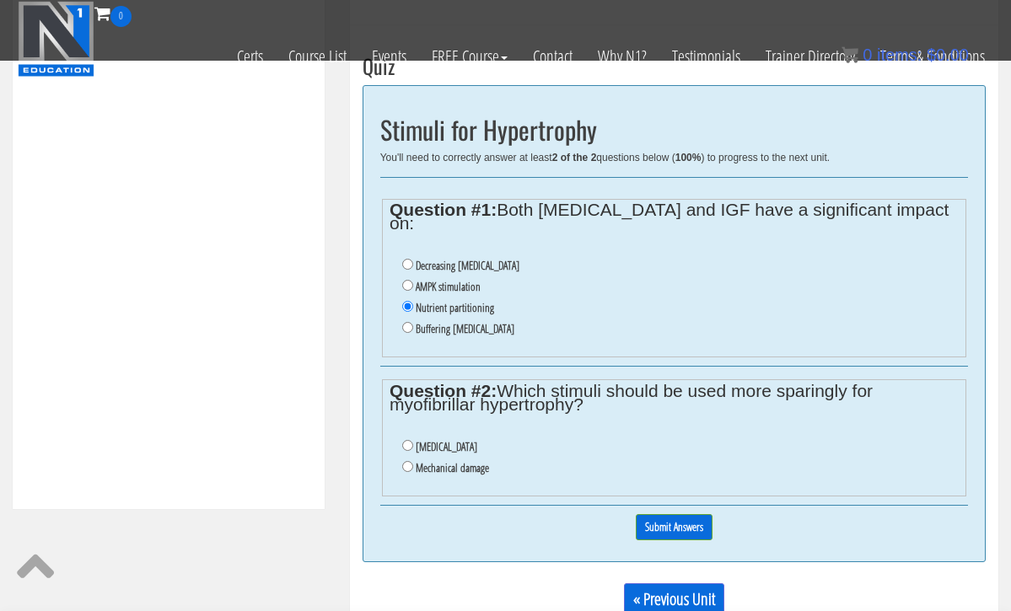
click at [408, 440] on input "Oxidative stress" at bounding box center [407, 445] width 11 height 11
radio input "true"
click at [661, 514] on input "Submit Answers" at bounding box center [674, 527] width 77 height 26
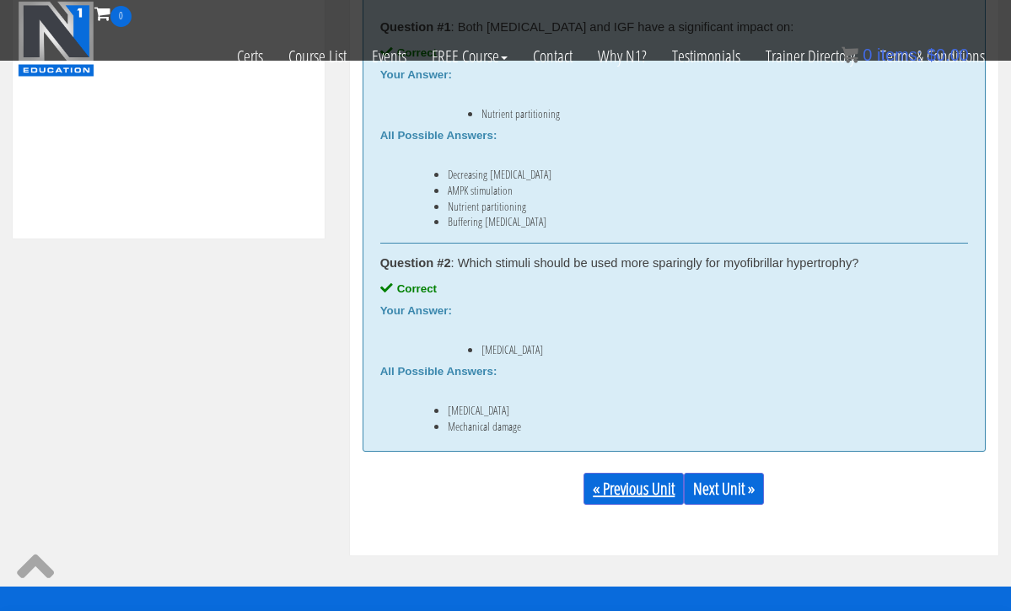
scroll to position [829, 0]
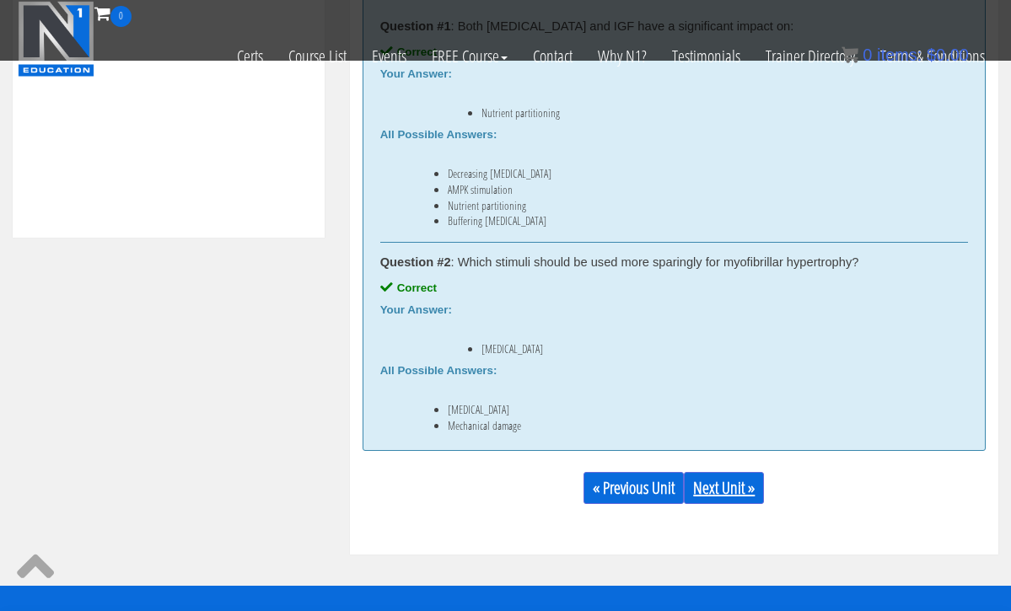
click at [694, 488] on link "Next Unit »" at bounding box center [724, 488] width 80 height 32
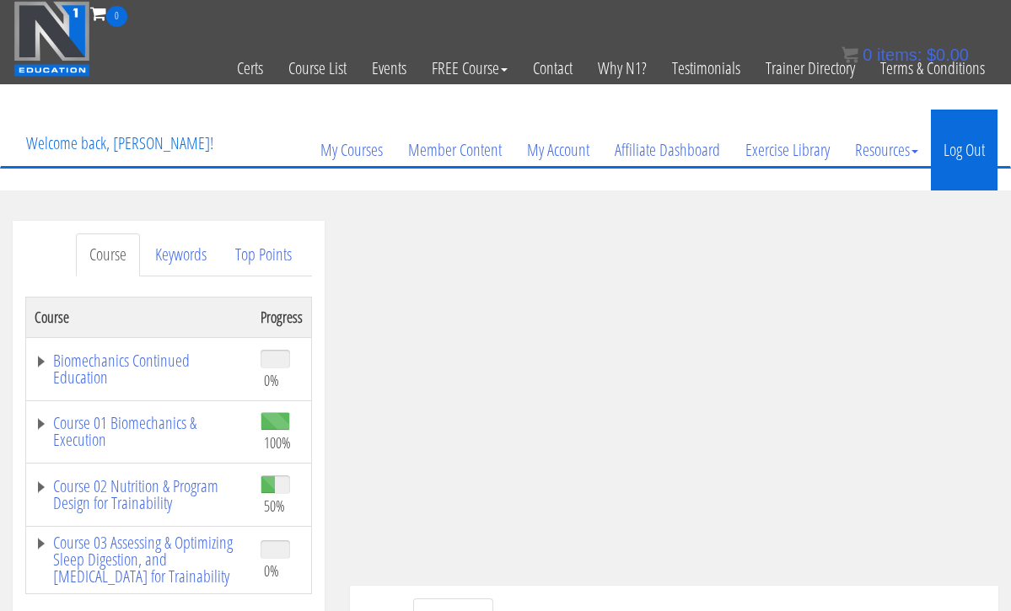
click at [955, 161] on link "Log Out" at bounding box center [964, 150] width 67 height 81
